Goal: Task Accomplishment & Management: Manage account settings

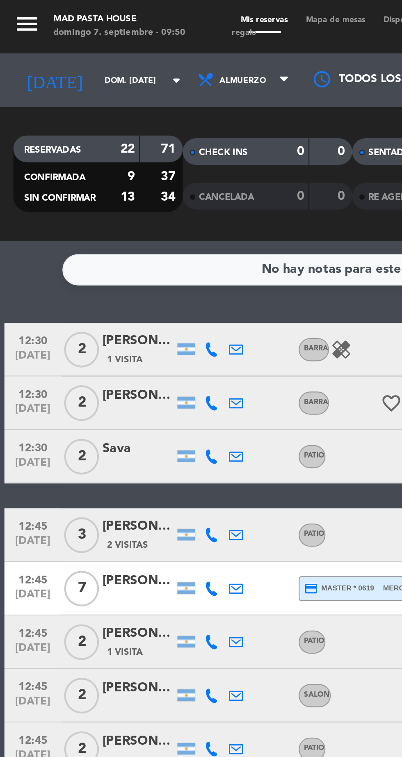
click at [97, 158] on icon at bounding box center [97, 160] width 7 height 7
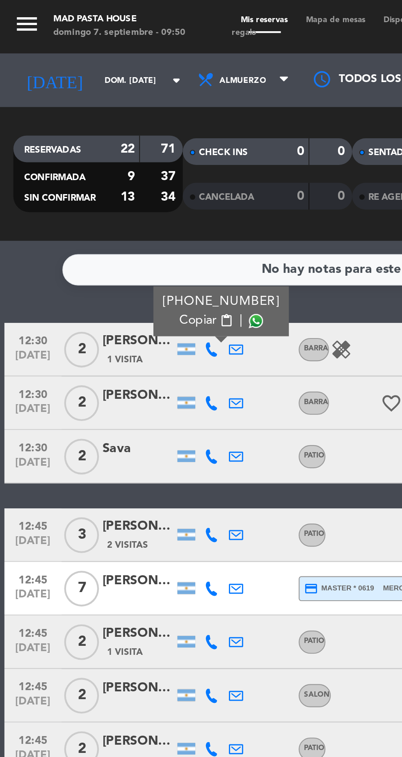
click at [114, 150] on span at bounding box center [117, 147] width 7 height 7
click at [94, 185] on icon at bounding box center [97, 185] width 7 height 7
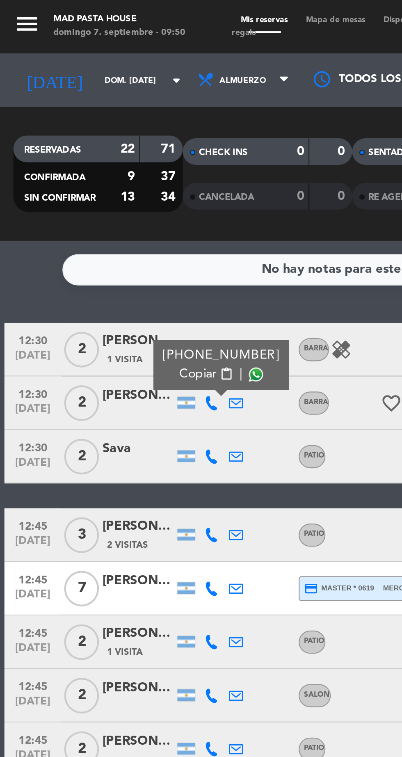
click at [114, 172] on span at bounding box center [117, 172] width 7 height 7
click at [97, 208] on icon at bounding box center [97, 210] width 7 height 7
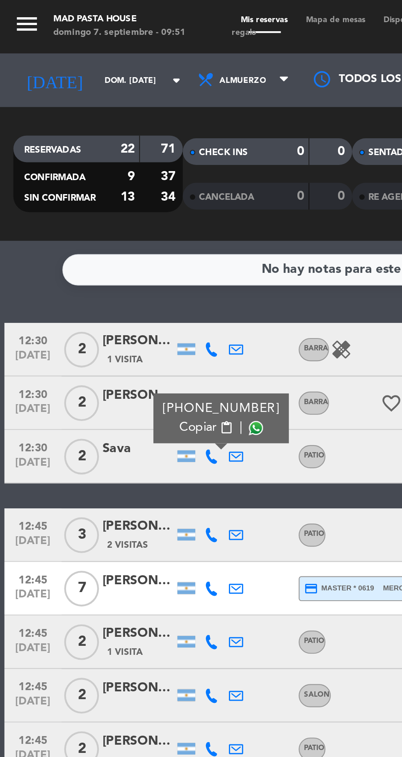
click at [114, 198] on span at bounding box center [117, 197] width 7 height 7
click at [96, 246] on icon at bounding box center [97, 246] width 7 height 7
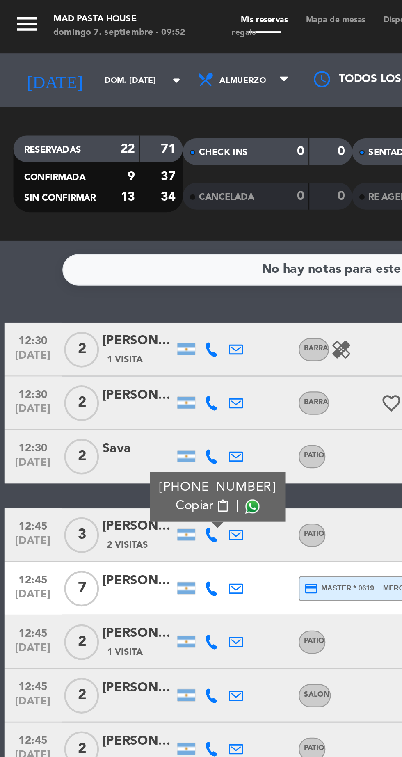
click at [113, 230] on span at bounding box center [116, 233] width 7 height 7
click at [98, 271] on icon at bounding box center [97, 270] width 7 height 7
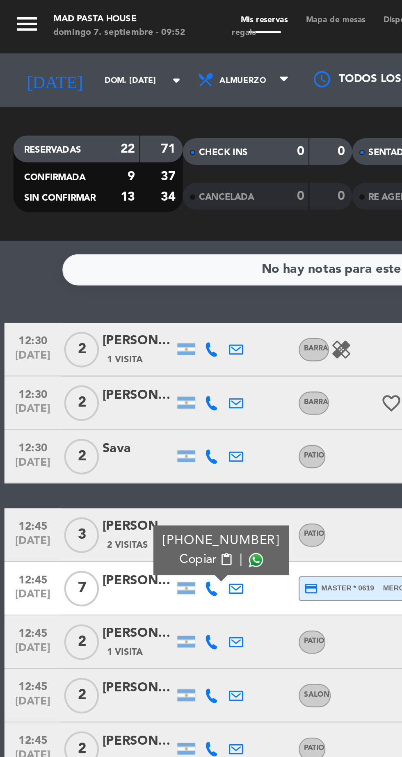
click at [114, 257] on span at bounding box center [117, 257] width 7 height 7
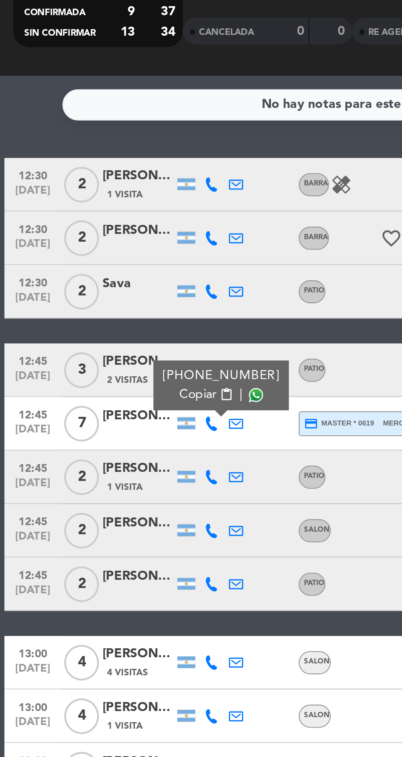
click at [94, 296] on icon at bounding box center [97, 295] width 7 height 7
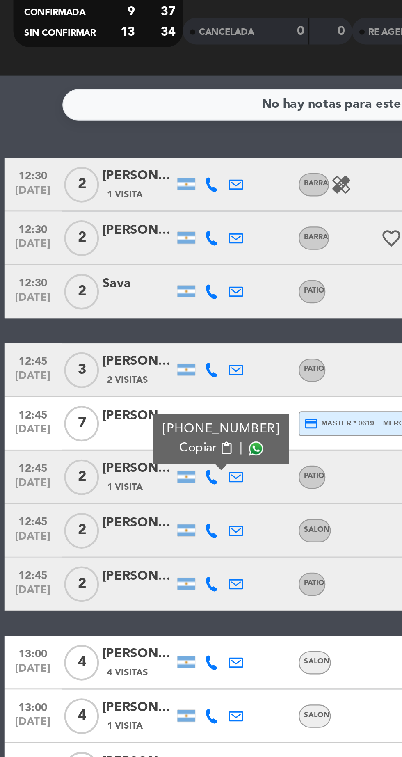
click at [116, 280] on span at bounding box center [117, 282] width 7 height 7
click at [96, 319] on icon at bounding box center [97, 320] width 7 height 7
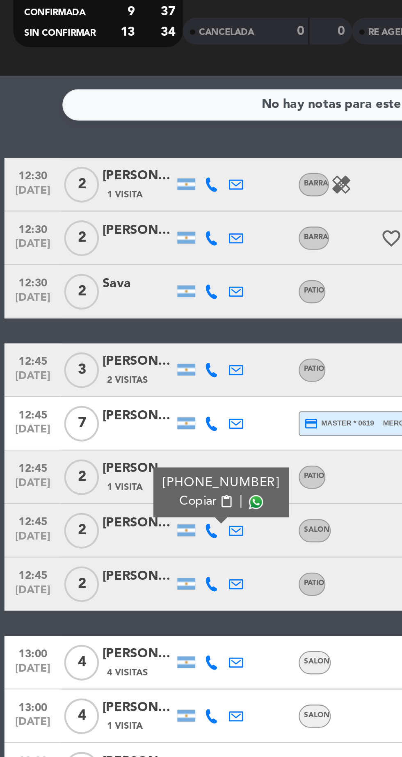
click at [114, 305] on span at bounding box center [117, 306] width 7 height 7
click at [98, 345] on icon at bounding box center [97, 344] width 7 height 7
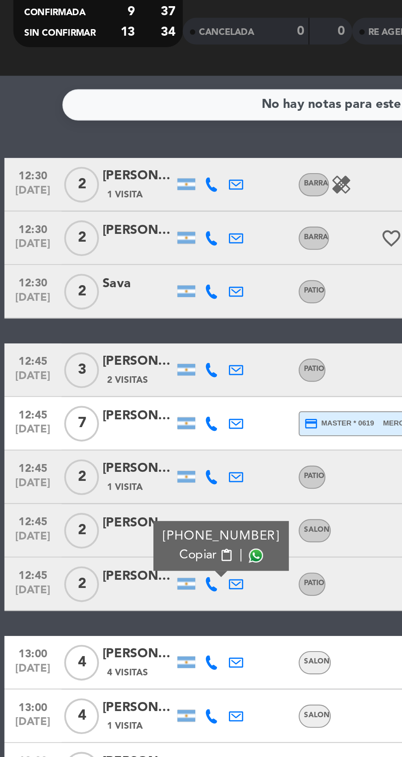
click at [116, 333] on span at bounding box center [117, 331] width 7 height 7
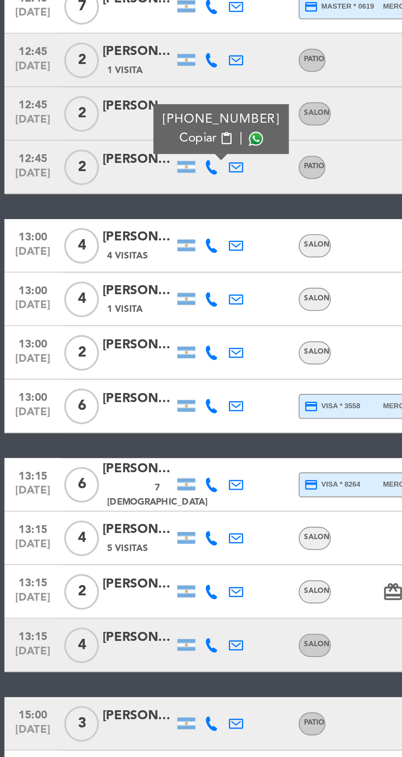
click at [95, 378] on icon at bounding box center [97, 380] width 7 height 7
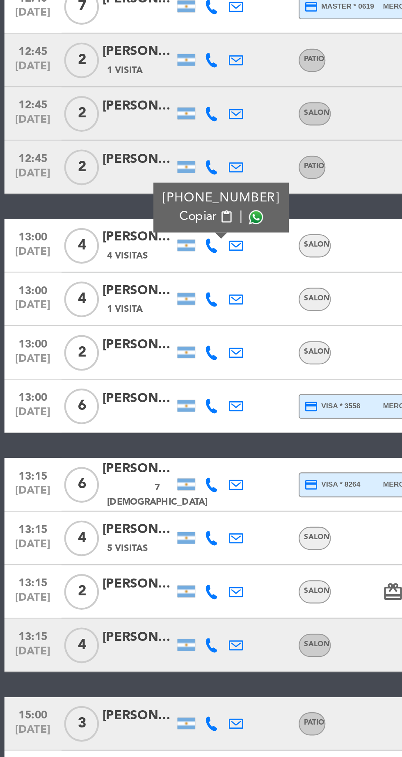
click at [114, 368] on span at bounding box center [117, 367] width 7 height 7
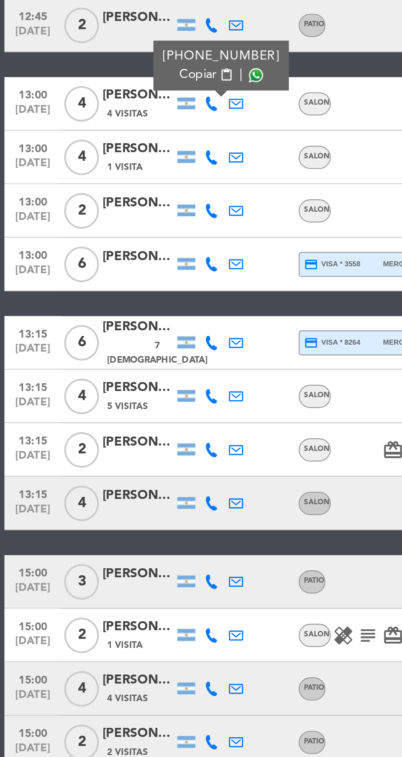
click at [95, 402] on icon at bounding box center [97, 405] width 7 height 7
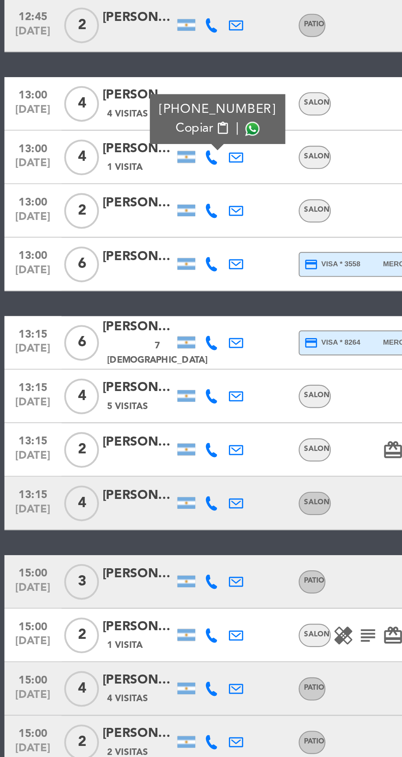
click at [113, 389] on span at bounding box center [116, 392] width 7 height 7
click at [94, 431] on icon at bounding box center [97, 429] width 7 height 7
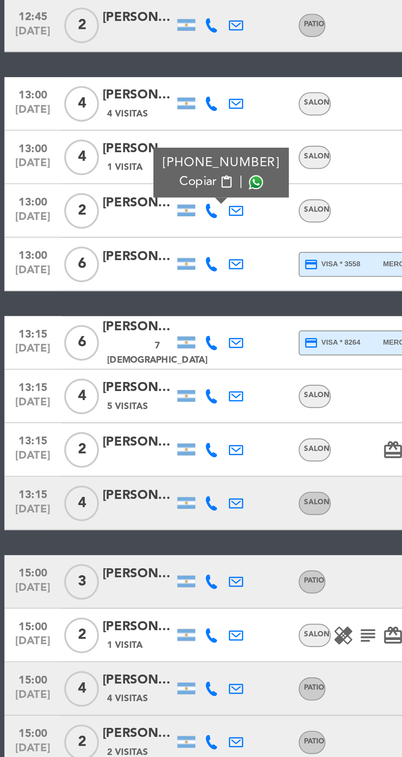
click at [114, 415] on span at bounding box center [117, 416] width 7 height 7
click at [98, 451] on icon at bounding box center [97, 454] width 7 height 7
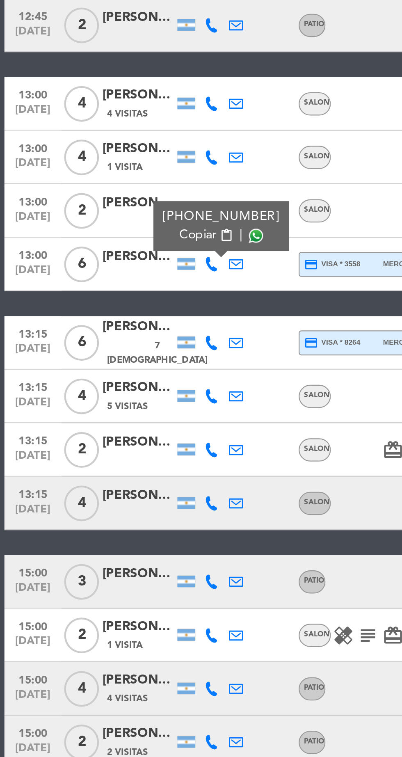
click at [114, 440] on span at bounding box center [117, 441] width 7 height 7
click at [97, 491] on icon at bounding box center [97, 490] width 7 height 7
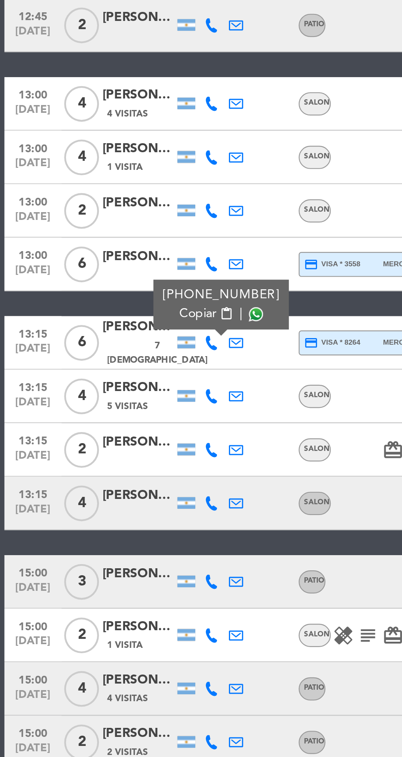
click at [115, 476] on span at bounding box center [117, 477] width 7 height 7
click at [97, 512] on icon at bounding box center [97, 515] width 7 height 7
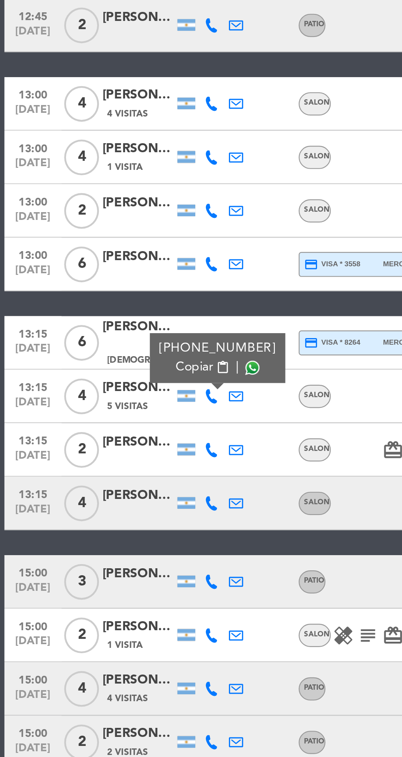
click at [113, 501] on span at bounding box center [116, 502] width 7 height 7
click at [97, 536] on icon at bounding box center [97, 539] width 7 height 7
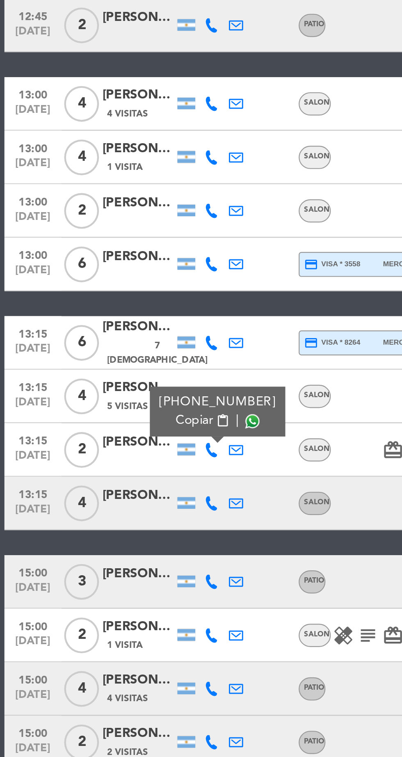
click at [115, 526] on span at bounding box center [116, 526] width 7 height 7
click at [96, 564] on icon at bounding box center [97, 564] width 7 height 7
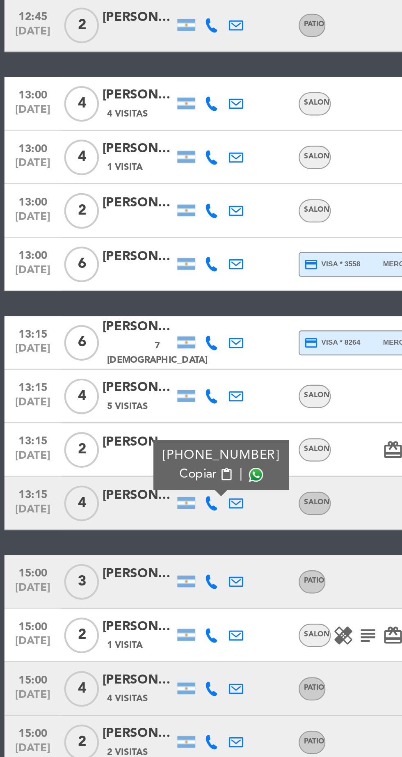
click at [115, 551] on span at bounding box center [117, 551] width 7 height 7
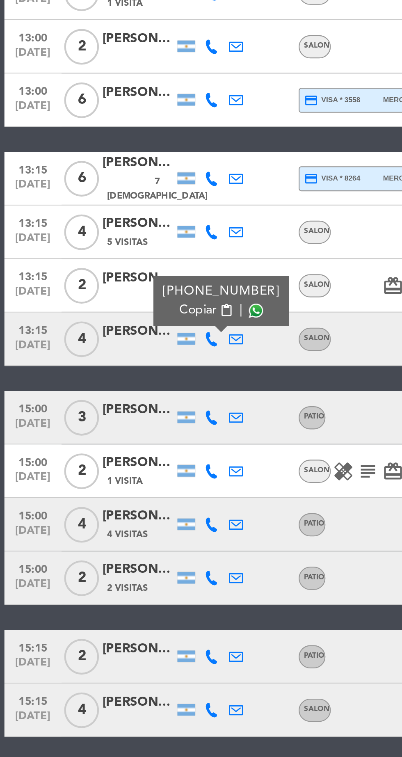
scroll to position [58, 0]
click at [94, 597] on icon at bounding box center [97, 600] width 7 height 7
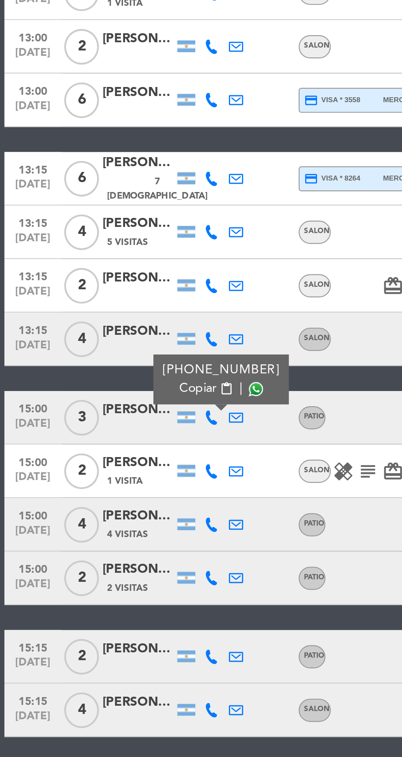
click at [115, 584] on span at bounding box center [117, 587] width 7 height 7
click at [97, 622] on icon at bounding box center [97, 625] width 7 height 7
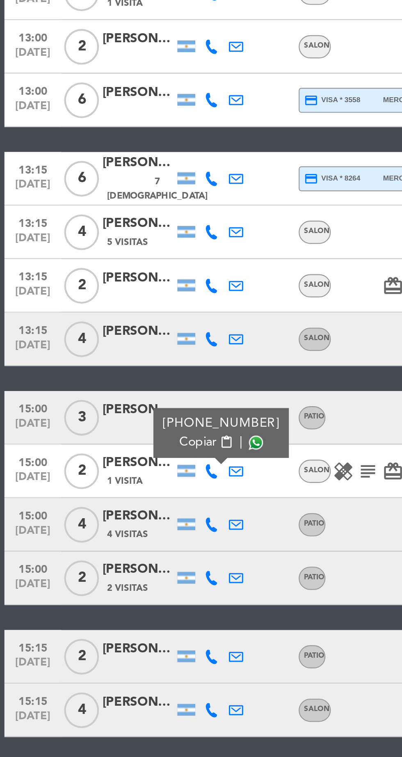
click at [114, 608] on span at bounding box center [117, 611] width 7 height 7
click at [96, 646] on icon at bounding box center [97, 649] width 7 height 7
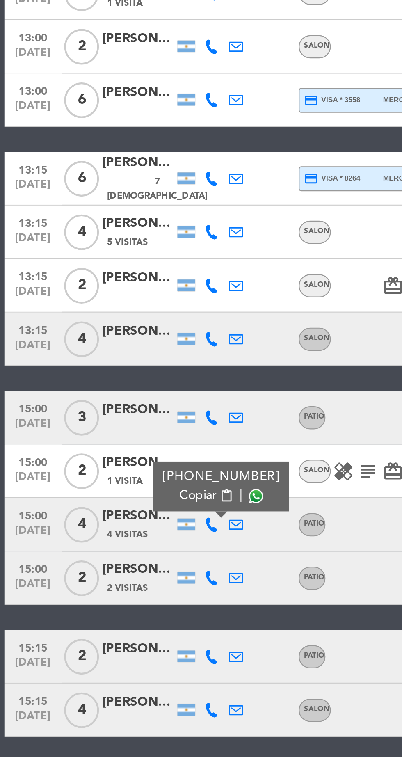
click at [115, 633] on span at bounding box center [117, 636] width 7 height 7
click at [98, 671] on icon at bounding box center [97, 674] width 7 height 7
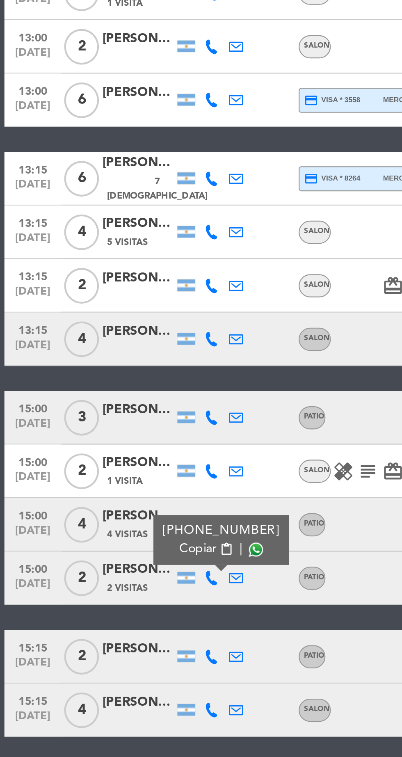
click at [115, 658] on span at bounding box center [117, 661] width 7 height 7
click at [96, 707] on icon at bounding box center [97, 710] width 7 height 7
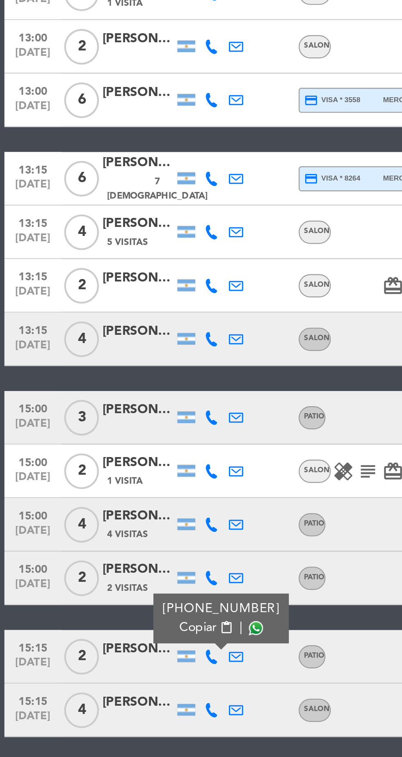
click at [115, 694] on span at bounding box center [117, 697] width 7 height 7
click at [100, 731] on icon at bounding box center [97, 734] width 7 height 7
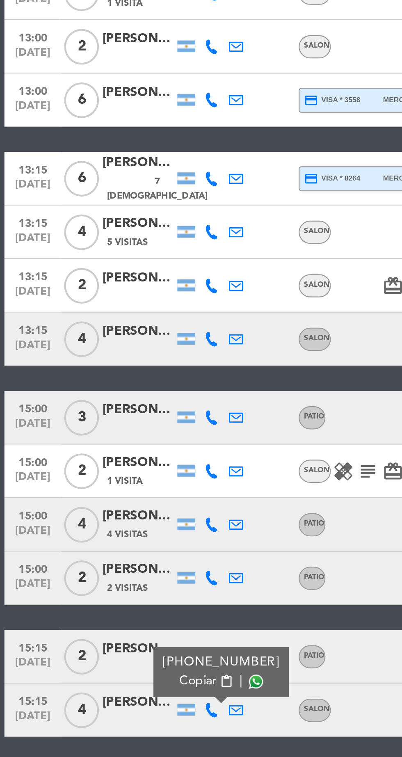
click at [115, 718] on span at bounding box center [117, 721] width 7 height 7
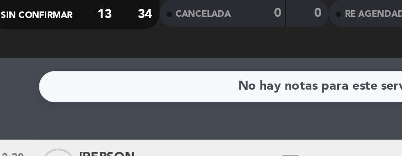
scroll to position [0, 0]
click at [21, 102] on div "RESERVADAS 22 71 CONFIRMADA 9 37 SIN CONFIRMAR 13 34" at bounding box center [45, 79] width 78 height 45
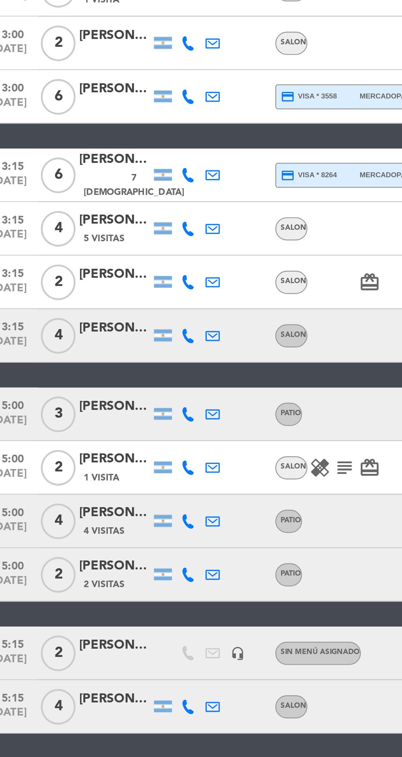
scroll to position [58, 0]
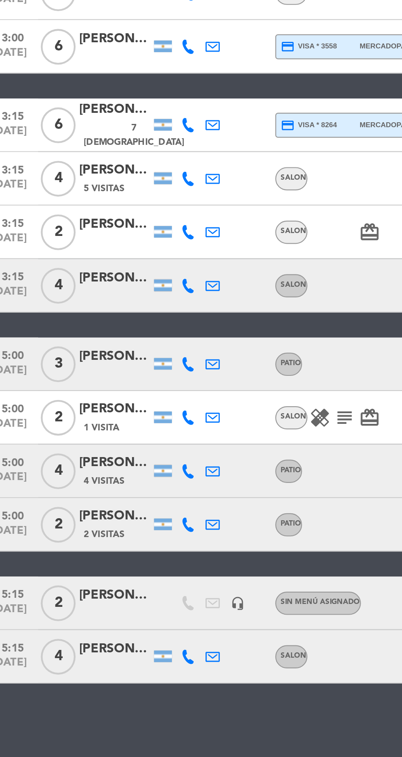
click at [42, 641] on span "2" at bounding box center [38, 649] width 16 height 16
click at [64, 651] on span "2 Visitas" at bounding box center [58, 654] width 19 height 7
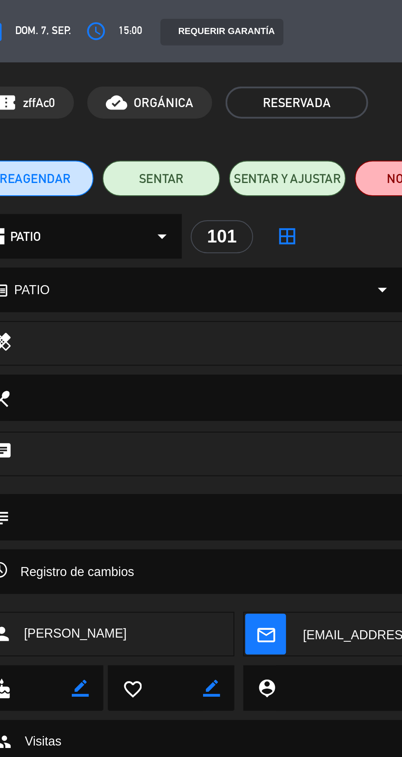
click at [57, 13] on icon "access_time" at bounding box center [55, 14] width 10 height 10
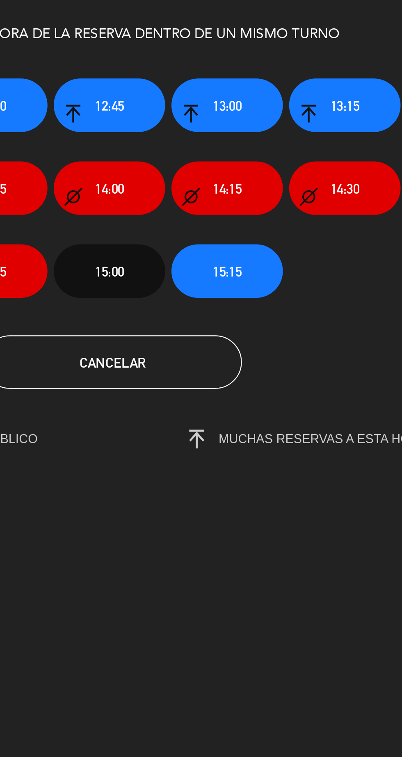
scroll to position [0, 0]
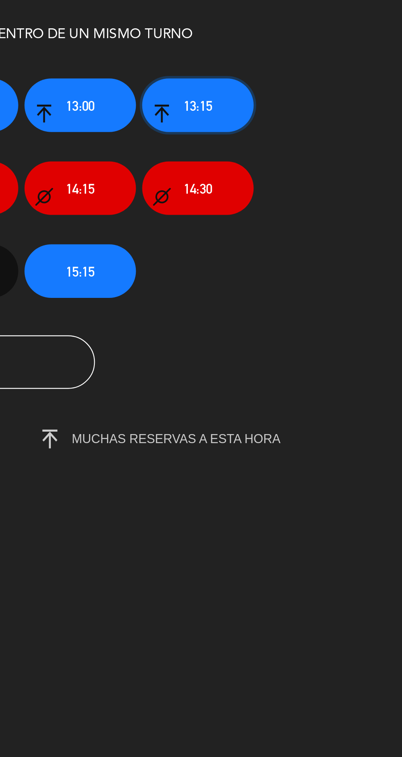
click at [308, 52] on span "13:15" at bounding box center [307, 48] width 13 height 9
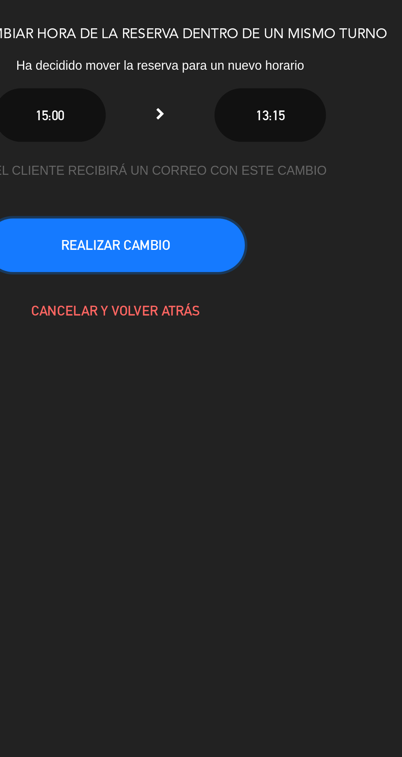
click at [164, 117] on button "REALIZAR CAMBIO" at bounding box center [180, 112] width 119 height 25
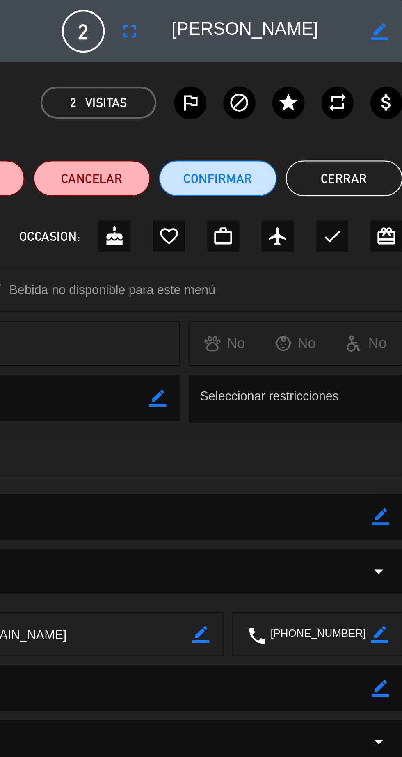
click at [375, 77] on button "Cerrar" at bounding box center [375, 82] width 54 height 16
